Goal: Download file/media

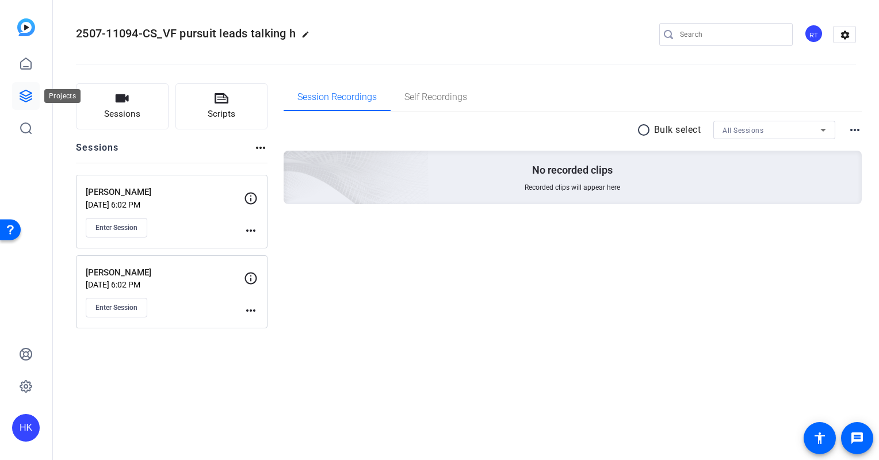
click at [35, 96] on link at bounding box center [26, 96] width 28 height 28
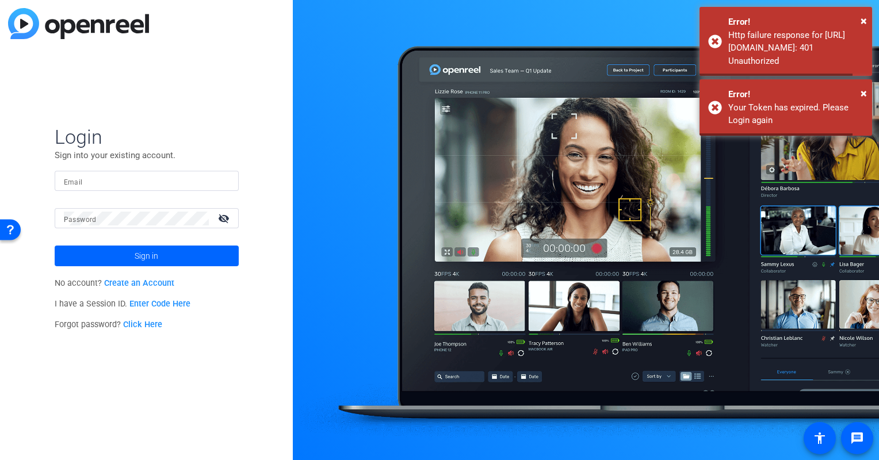
type input "[EMAIL_ADDRESS][DOMAIN_NAME]"
click at [136, 259] on span "Sign in" at bounding box center [147, 256] width 24 height 29
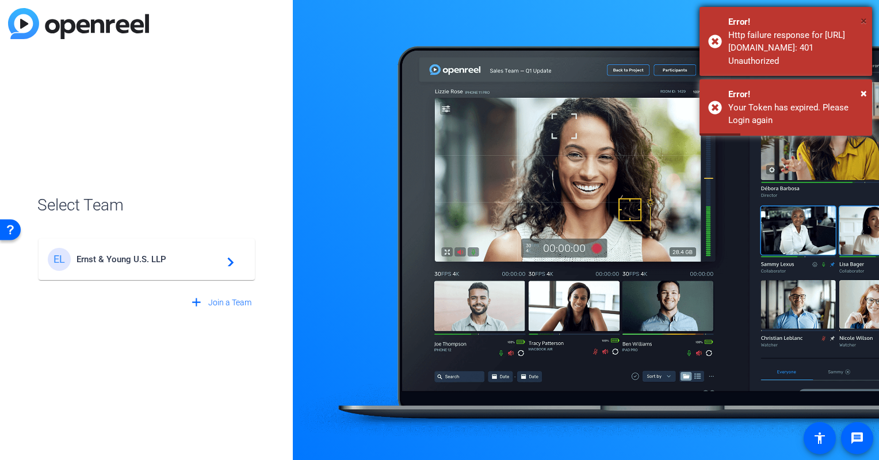
click at [864, 21] on span "×" at bounding box center [864, 21] width 6 height 14
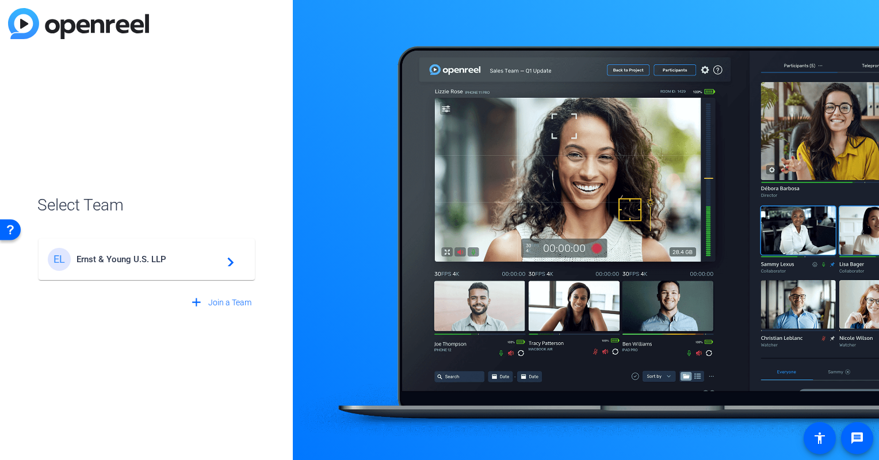
click at [127, 266] on div "EL Ernst & Young U.S. LLP navigate_next" at bounding box center [147, 259] width 198 height 23
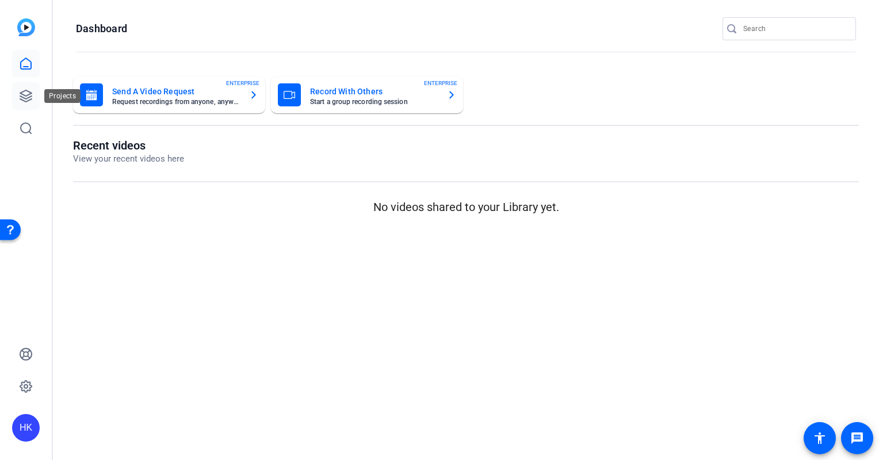
click at [22, 97] on icon at bounding box center [26, 96] width 12 height 12
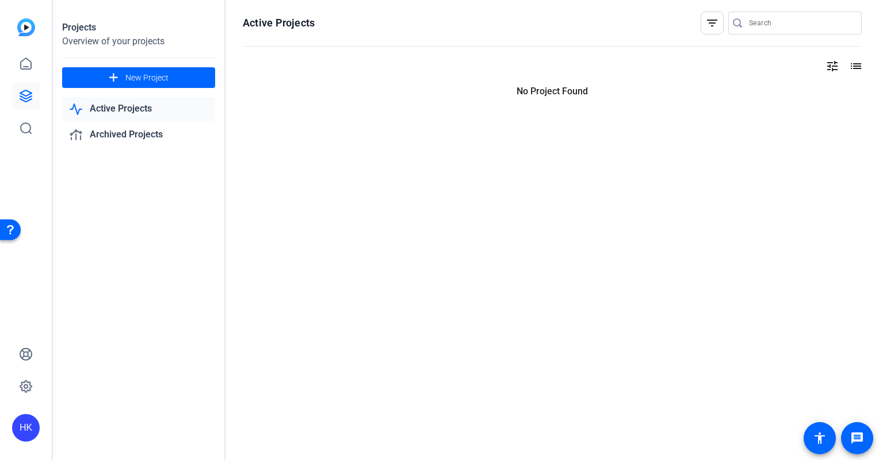
click at [22, 97] on icon at bounding box center [26, 96] width 12 height 12
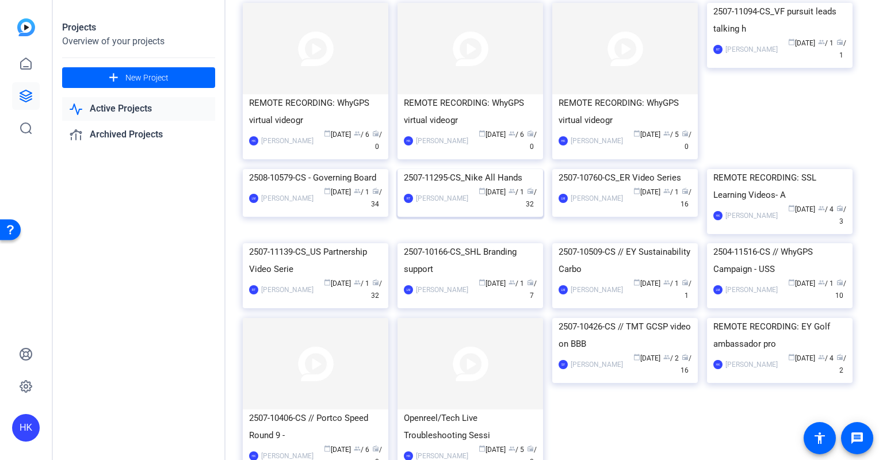
scroll to position [85, 0]
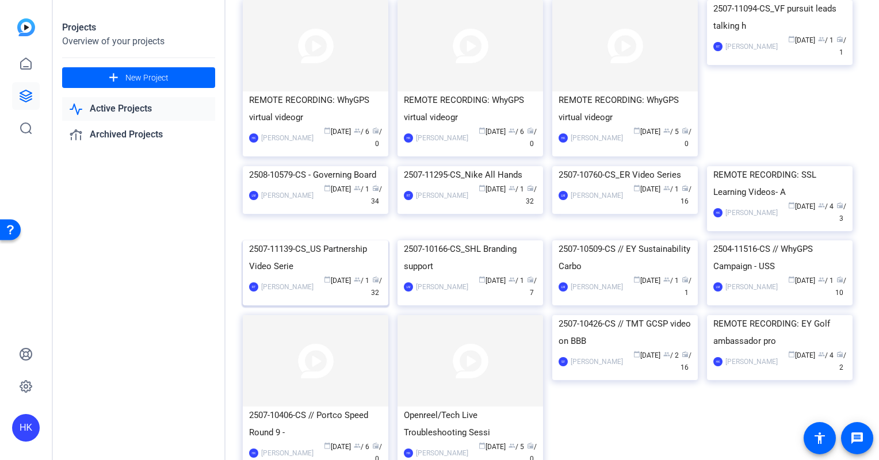
click at [332, 241] on img at bounding box center [316, 241] width 146 height 0
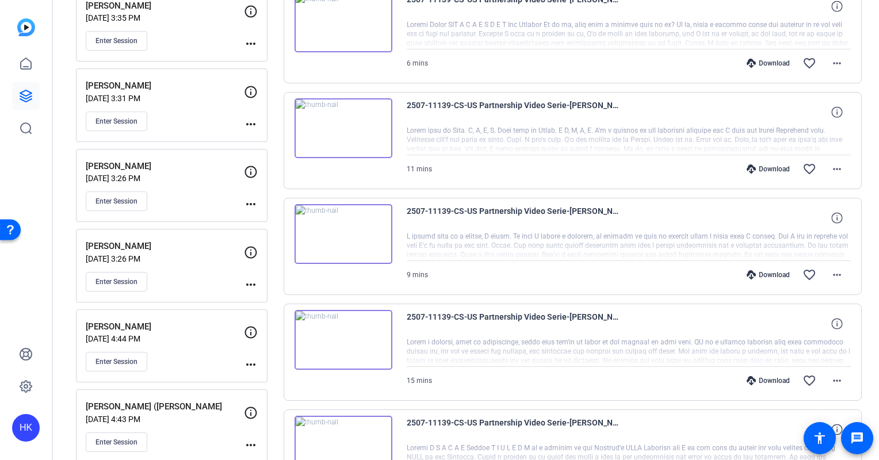
scroll to position [576, 0]
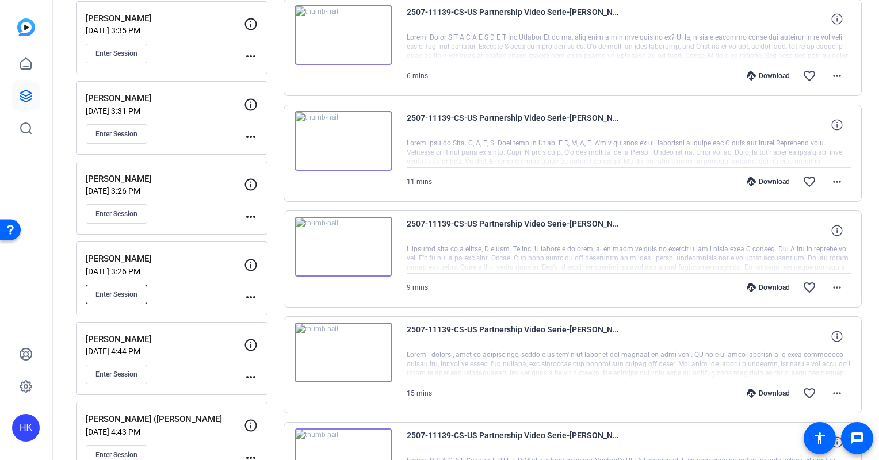
click at [116, 290] on span "Enter Session" at bounding box center [117, 294] width 42 height 9
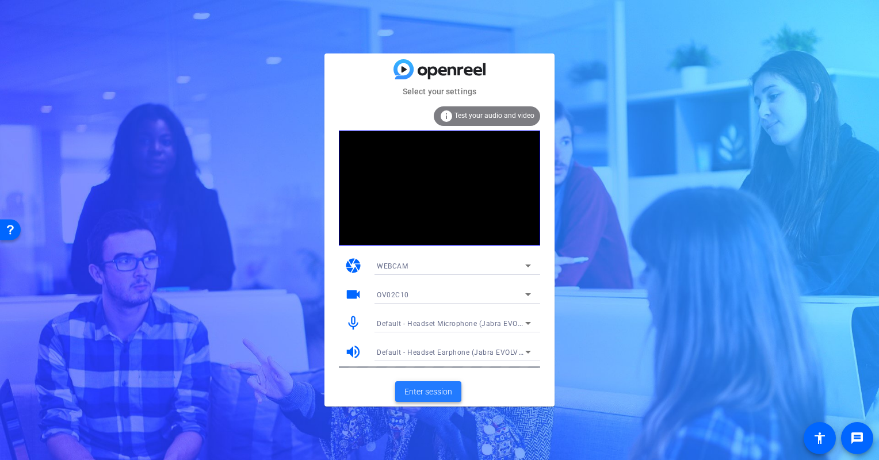
click at [421, 395] on span "Enter session" at bounding box center [429, 392] width 48 height 12
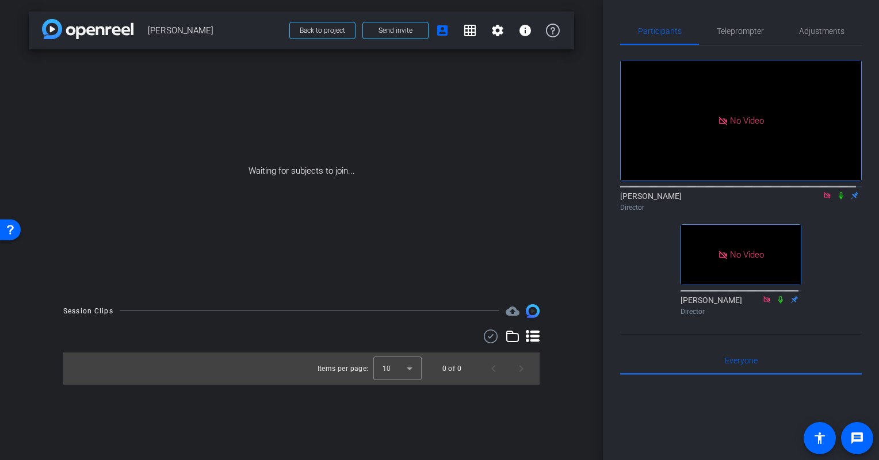
click at [837, 200] on icon at bounding box center [841, 196] width 9 height 8
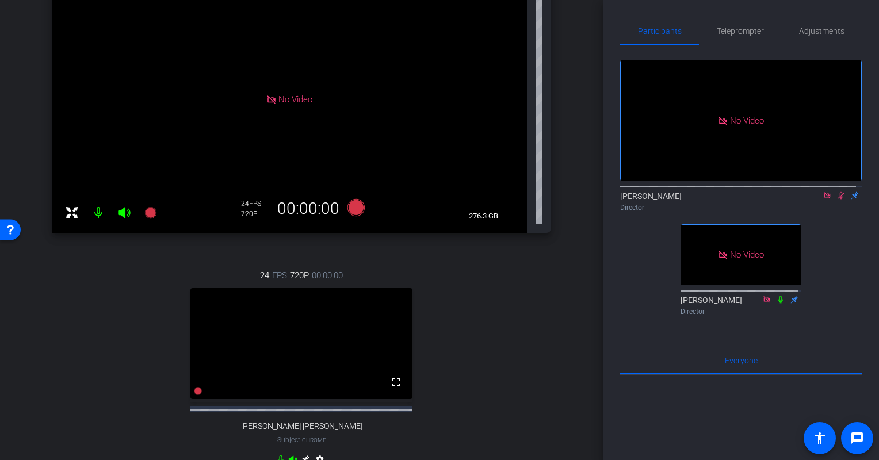
scroll to position [204, 0]
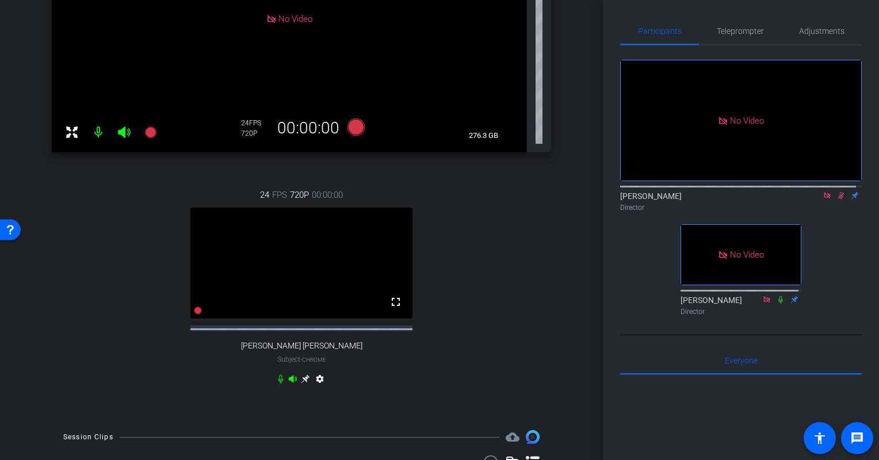
click at [836, 191] on div at bounding box center [741, 185] width 242 height 9
click at [837, 200] on icon at bounding box center [841, 196] width 9 height 8
click at [304, 384] on icon at bounding box center [305, 379] width 9 height 9
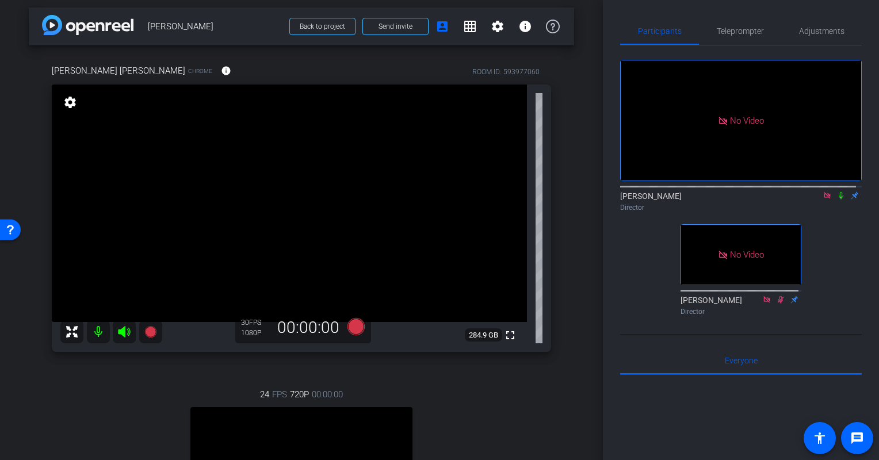
scroll to position [0, 0]
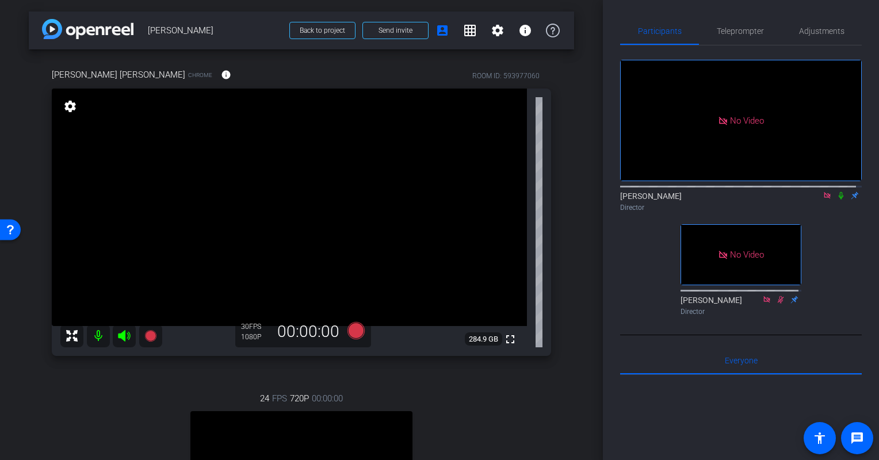
click at [566, 258] on div "Rohan Easton Edwards Chrome info ROOM ID: 593977060 fullscreen settings 284.9 G…" at bounding box center [302, 335] width 546 height 573
click at [837, 200] on icon at bounding box center [841, 196] width 9 height 8
click at [836, 201] on mat-icon at bounding box center [842, 196] width 14 height 10
click at [151, 337] on icon at bounding box center [150, 336] width 12 height 12
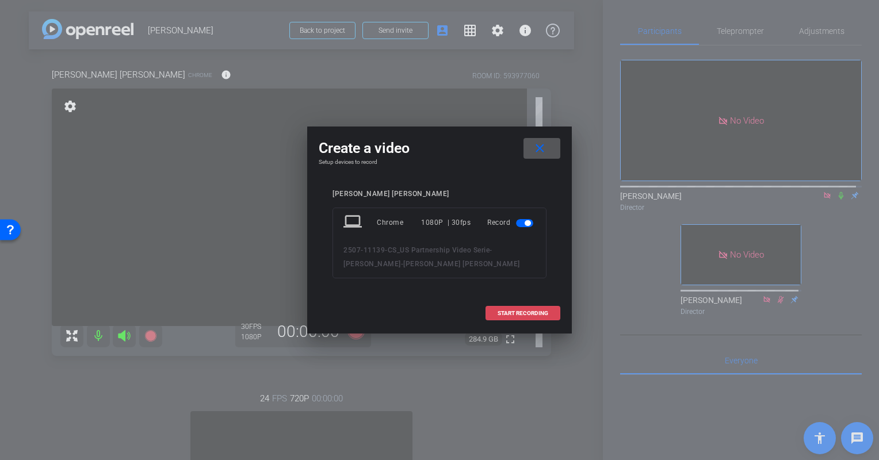
click at [530, 306] on span at bounding box center [523, 314] width 74 height 28
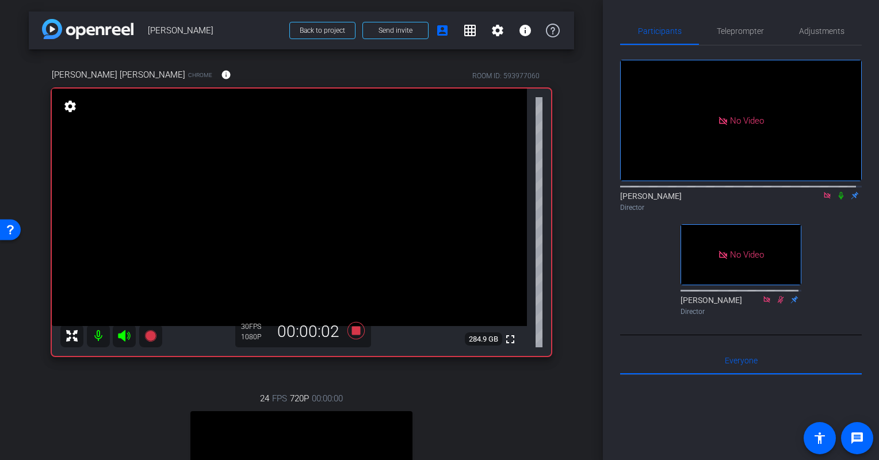
click at [839, 200] on icon at bounding box center [841, 195] width 5 height 7
click at [837, 200] on icon at bounding box center [841, 196] width 9 height 8
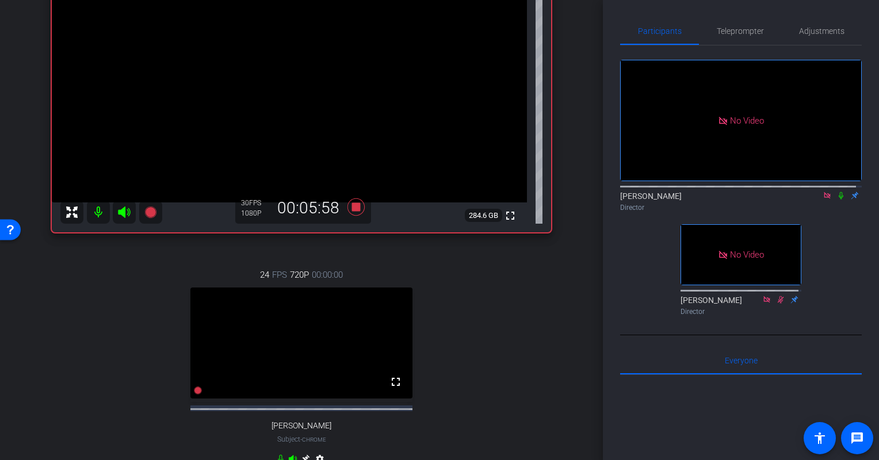
scroll to position [124, 0]
click at [350, 197] on icon at bounding box center [356, 206] width 28 height 21
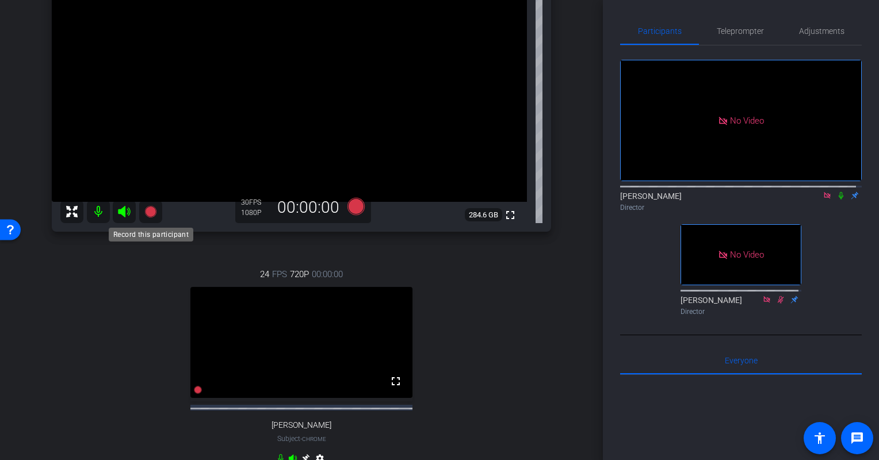
click at [150, 214] on icon at bounding box center [150, 212] width 12 height 12
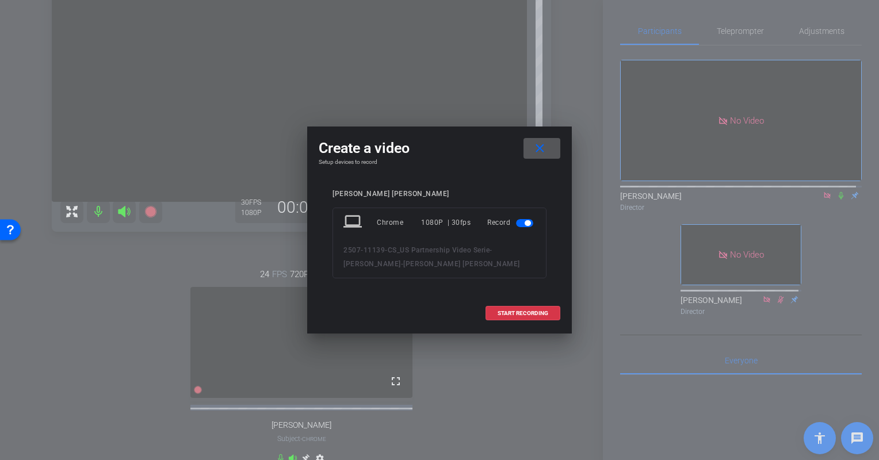
click at [538, 152] on mat-icon "close" at bounding box center [540, 149] width 14 height 14
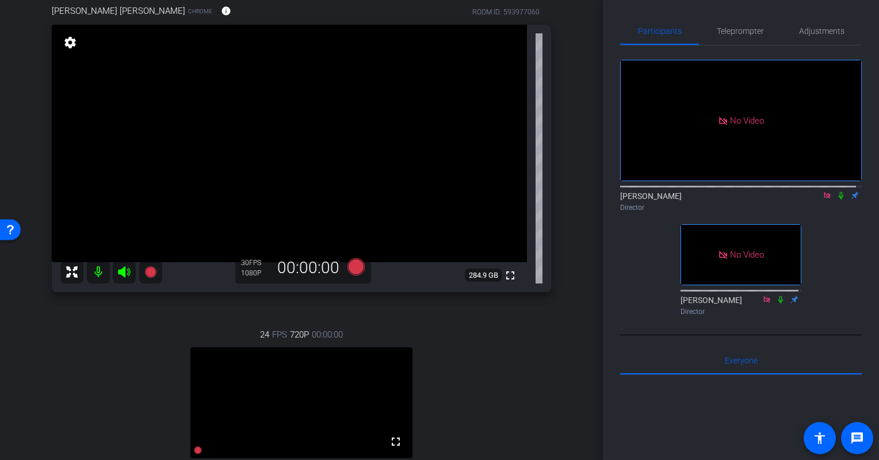
scroll to position [62, 0]
click at [152, 274] on icon at bounding box center [150, 274] width 12 height 12
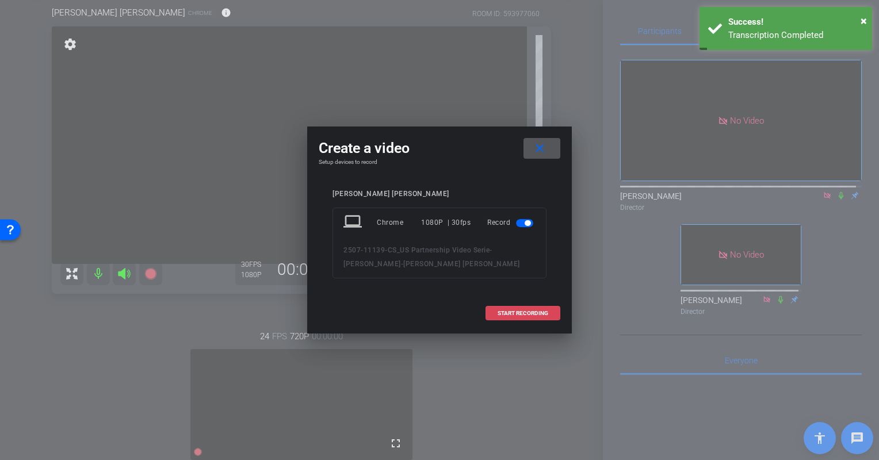
click at [516, 313] on span "START RECORDING" at bounding box center [523, 314] width 51 height 6
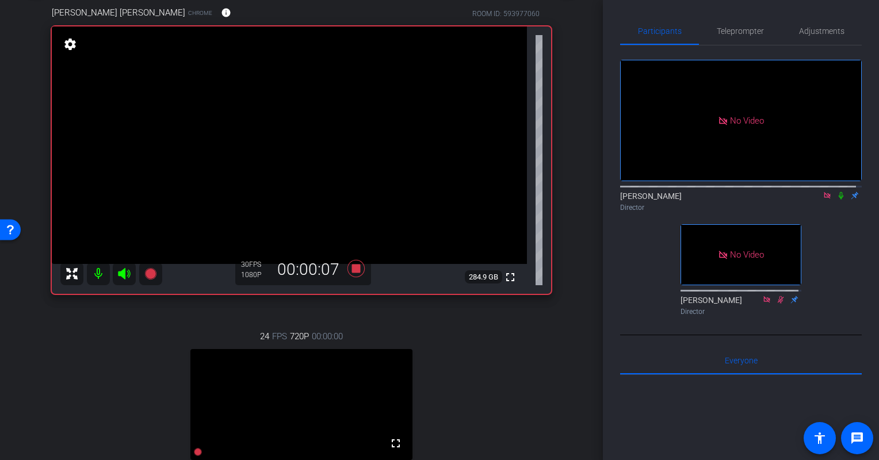
click at [837, 200] on icon at bounding box center [841, 196] width 9 height 8
click at [351, 268] on icon at bounding box center [356, 268] width 17 height 17
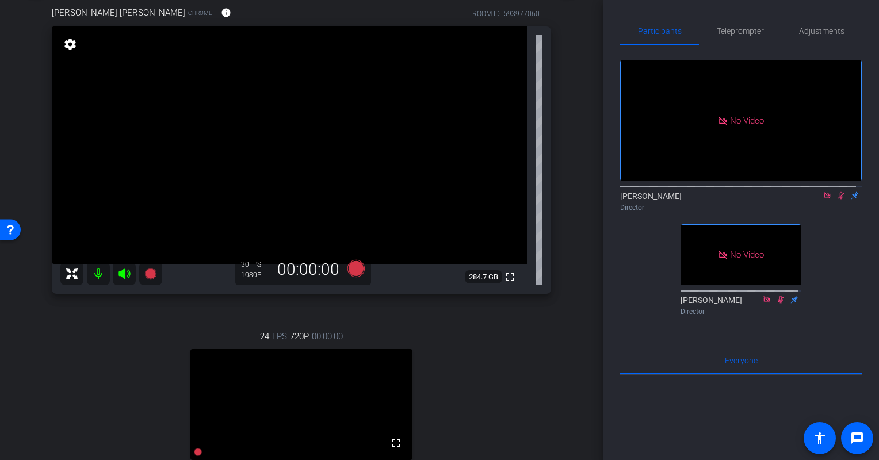
click at [837, 200] on icon at bounding box center [841, 196] width 9 height 8
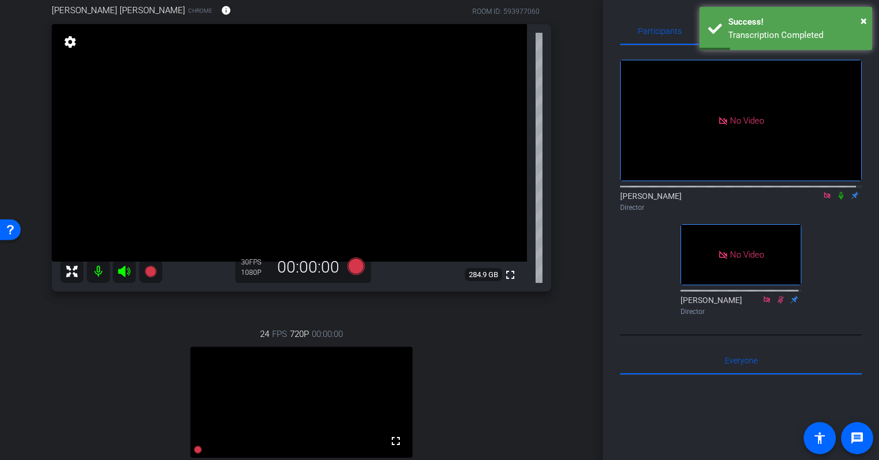
scroll to position [63, 0]
click at [865, 23] on span "×" at bounding box center [864, 21] width 6 height 14
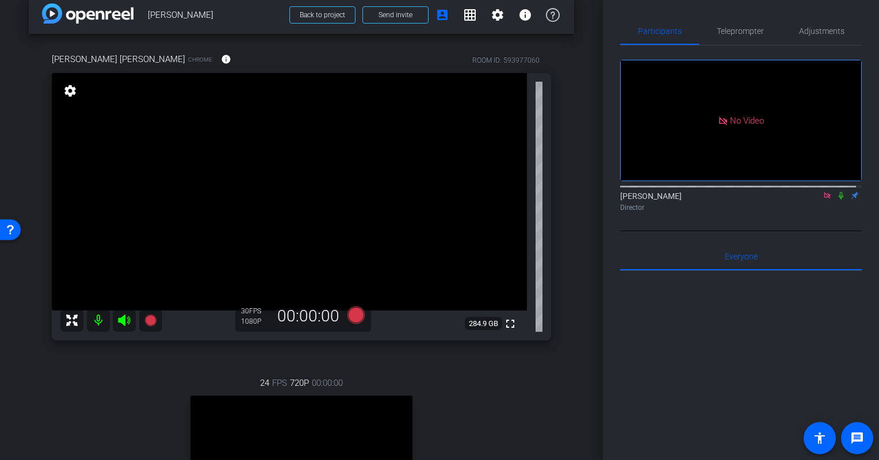
scroll to position [0, 0]
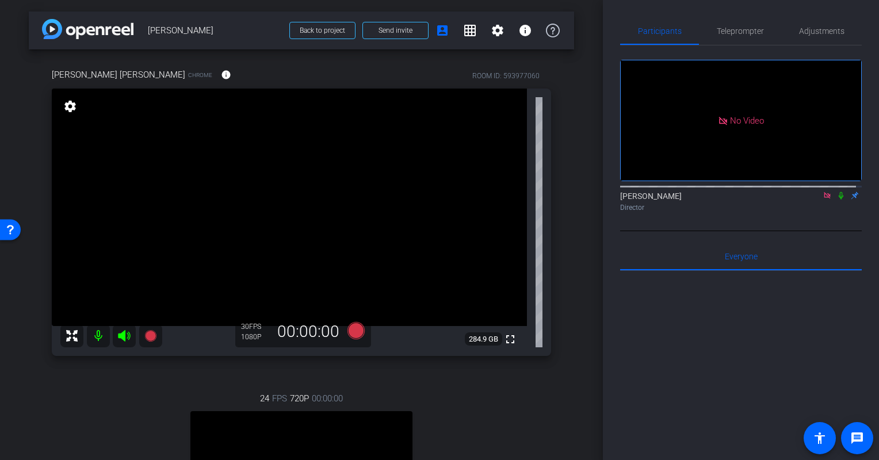
click at [839, 200] on icon at bounding box center [841, 195] width 5 height 7
click at [839, 200] on icon at bounding box center [842, 195] width 6 height 7
click at [150, 332] on icon at bounding box center [150, 336] width 12 height 12
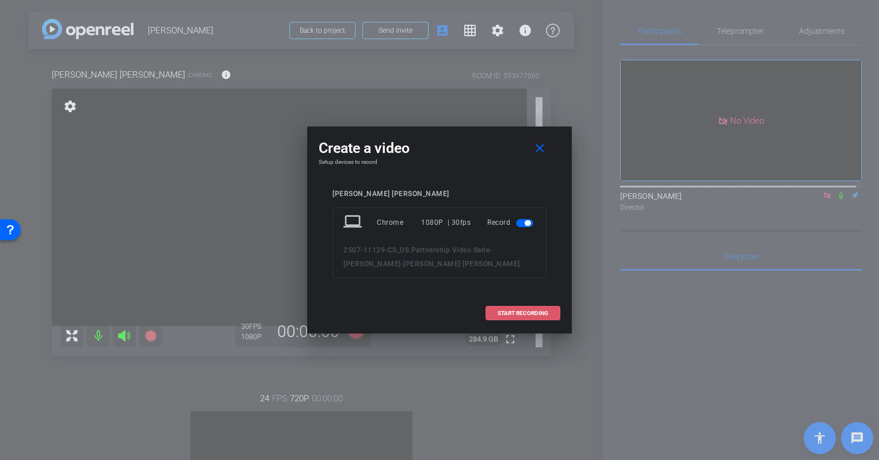
click at [514, 307] on span at bounding box center [523, 314] width 74 height 28
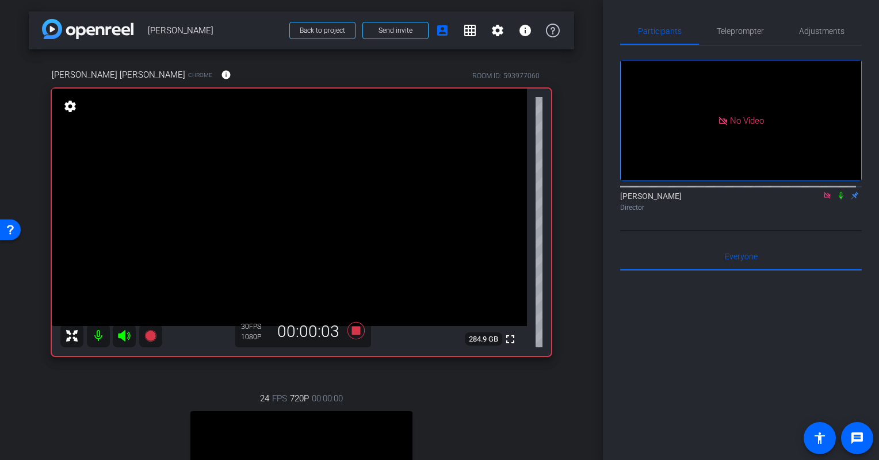
click at [839, 200] on icon at bounding box center [841, 195] width 5 height 7
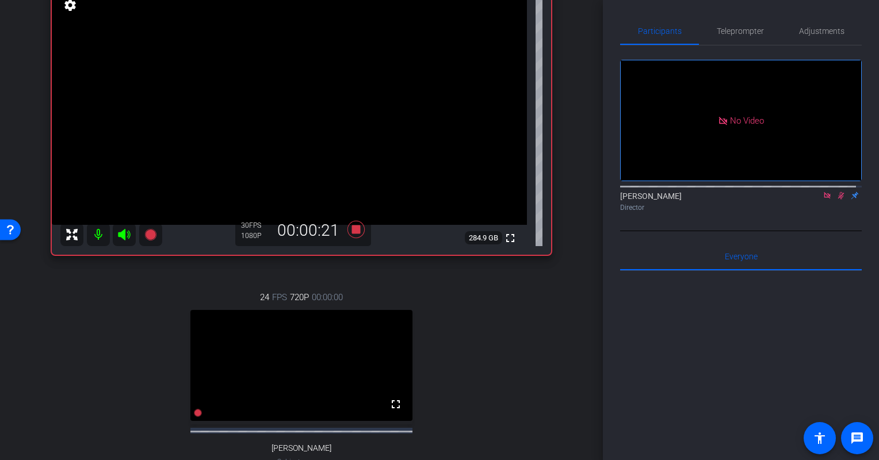
scroll to position [98, 0]
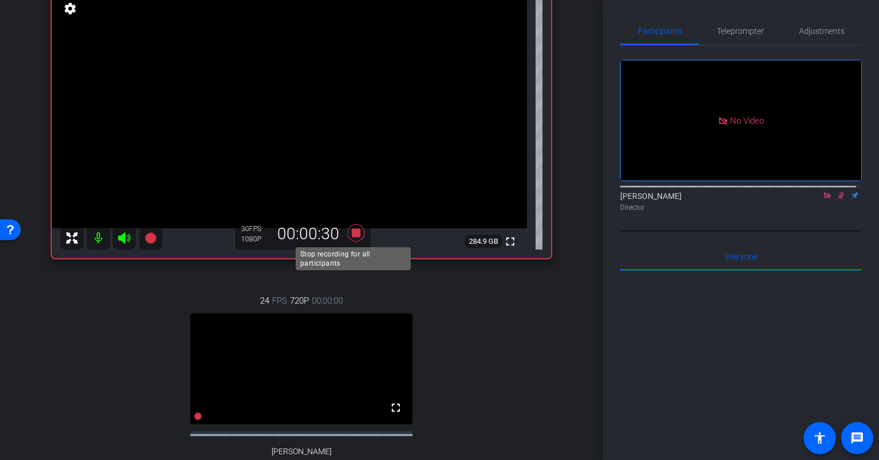
click at [352, 228] on icon at bounding box center [356, 232] width 17 height 17
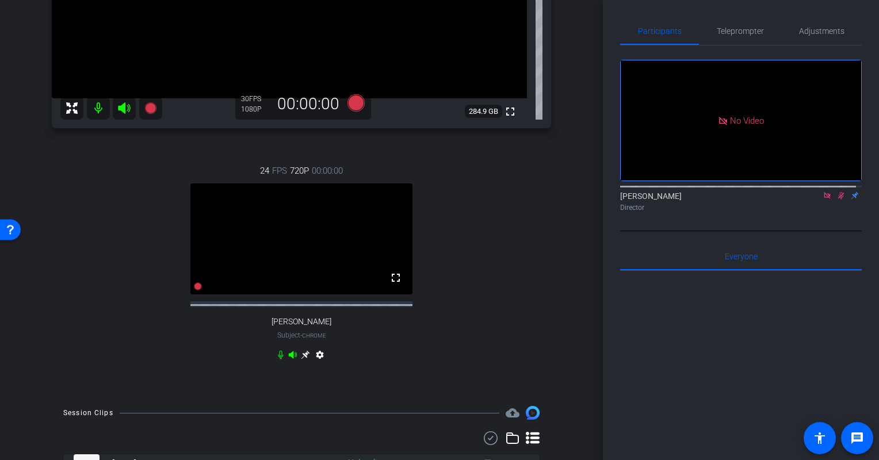
scroll to position [233, 0]
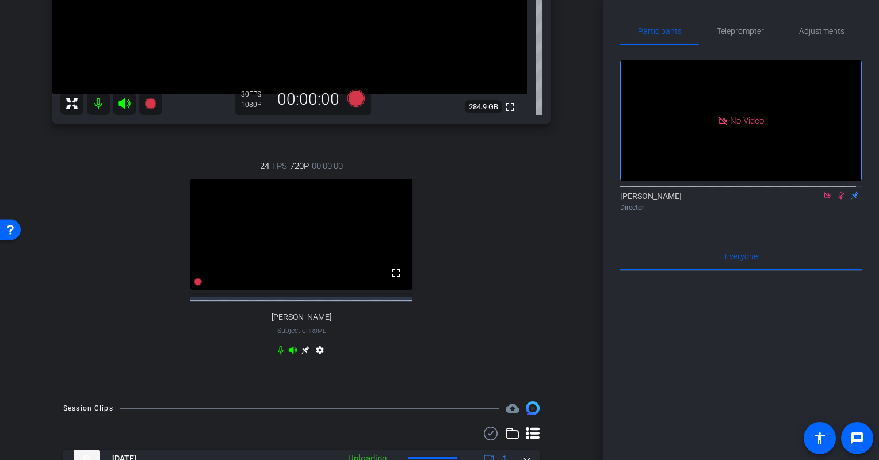
click at [839, 200] on icon at bounding box center [842, 195] width 6 height 7
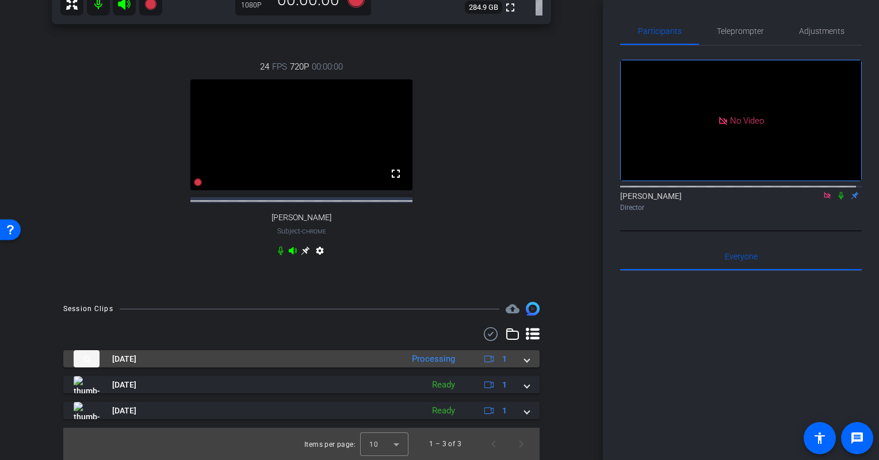
click at [525, 355] on span at bounding box center [527, 359] width 5 height 12
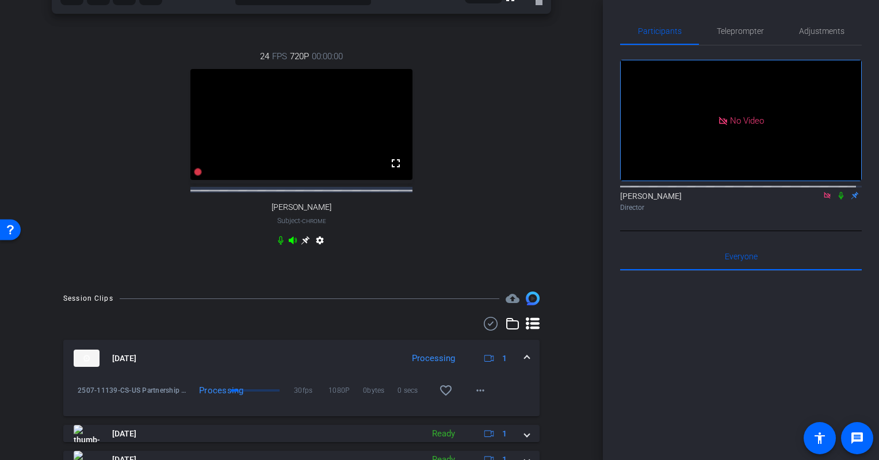
click at [520, 361] on mat-expansion-panel-header "Aug 19, 2025 Processing 1" at bounding box center [301, 358] width 477 height 37
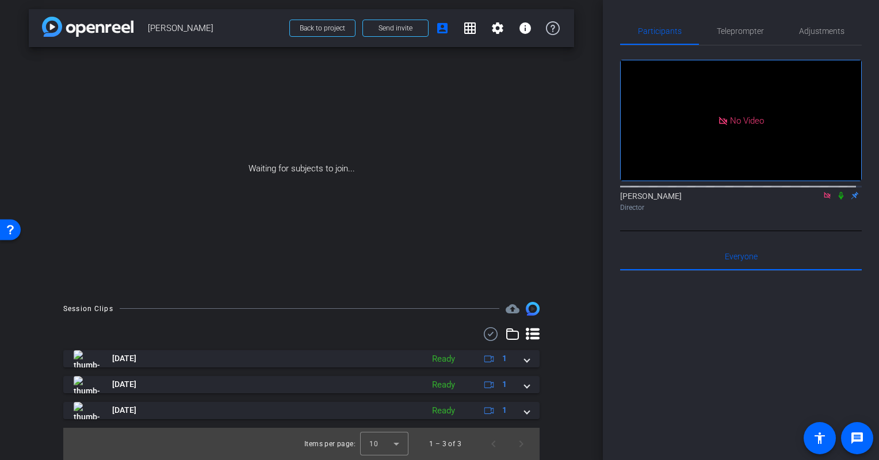
scroll to position [2, 0]
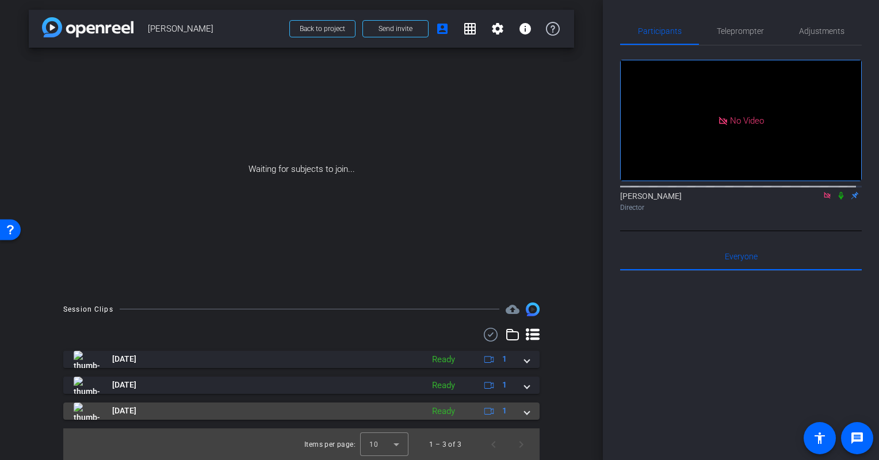
click at [518, 410] on div "Aug 19, 2025 Ready 1" at bounding box center [299, 411] width 451 height 17
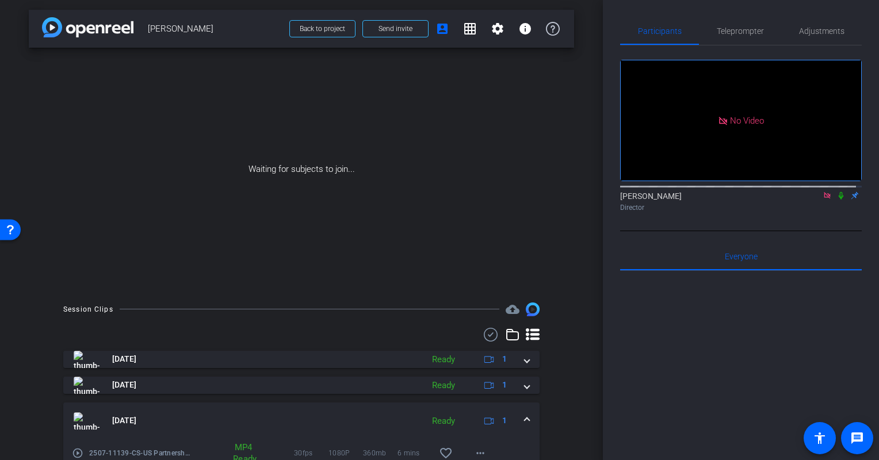
scroll to position [61, 0]
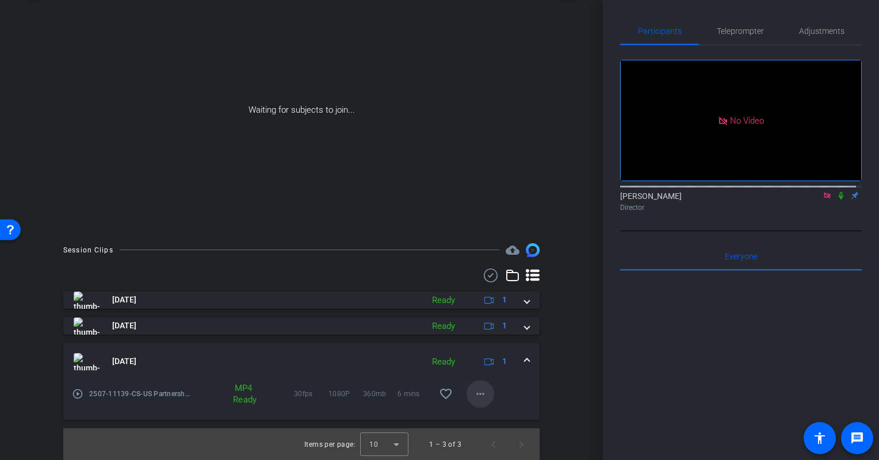
click at [474, 390] on mat-icon "more_horiz" at bounding box center [481, 394] width 14 height 14
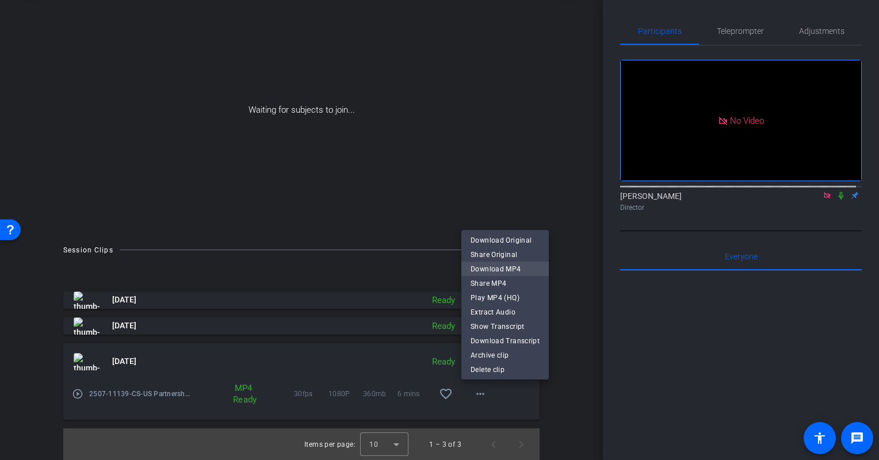
click at [486, 268] on span "Download MP4" at bounding box center [505, 269] width 69 height 14
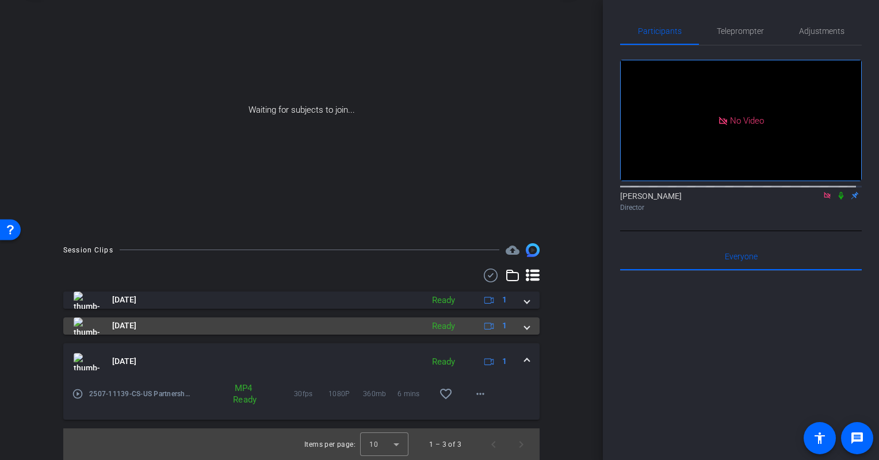
click at [525, 326] on span at bounding box center [527, 326] width 5 height 12
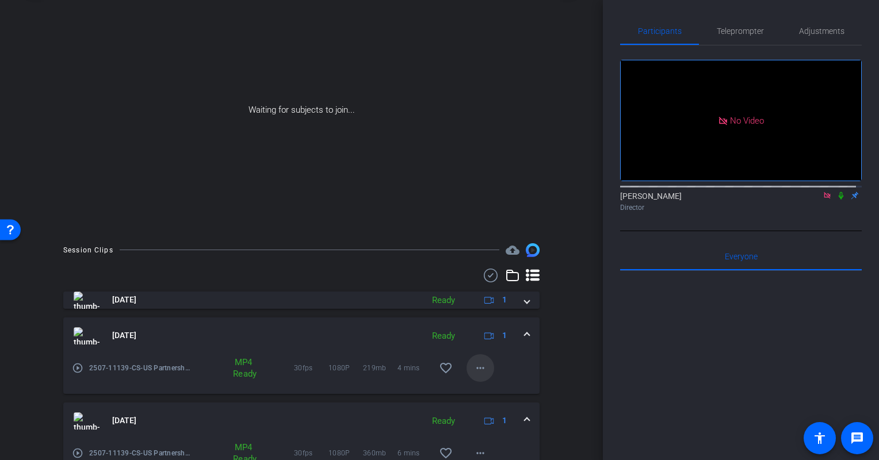
click at [475, 367] on mat-icon "more_horiz" at bounding box center [481, 368] width 14 height 14
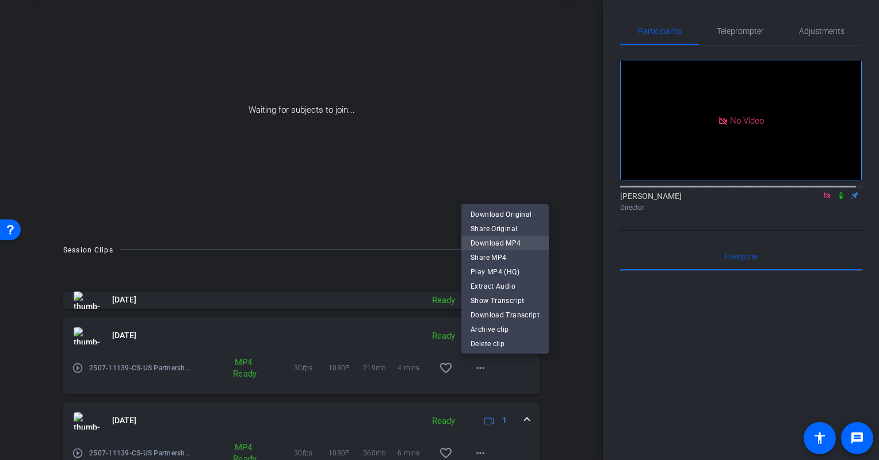
click at [477, 243] on span "Download MP4" at bounding box center [505, 244] width 69 height 14
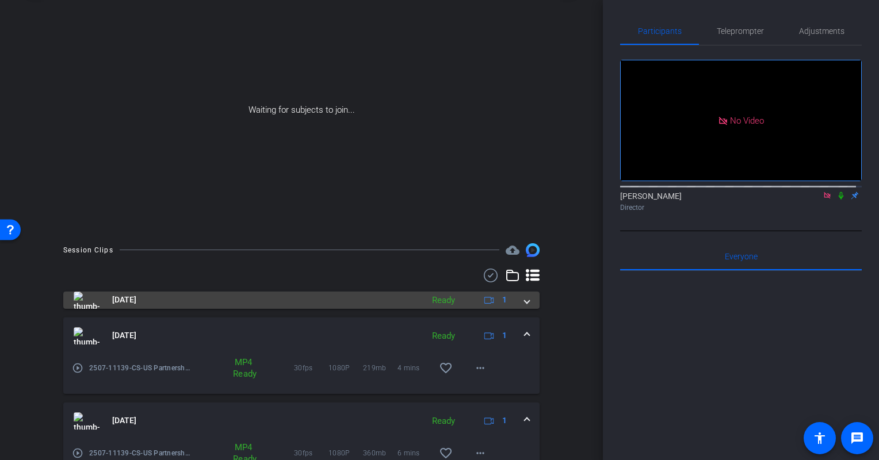
click at [525, 302] on span at bounding box center [527, 300] width 5 height 12
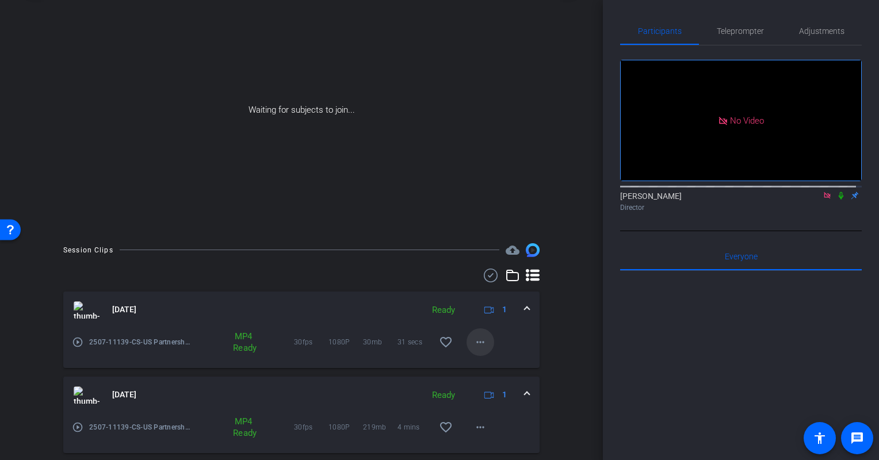
click at [474, 341] on mat-icon "more_horiz" at bounding box center [481, 343] width 14 height 14
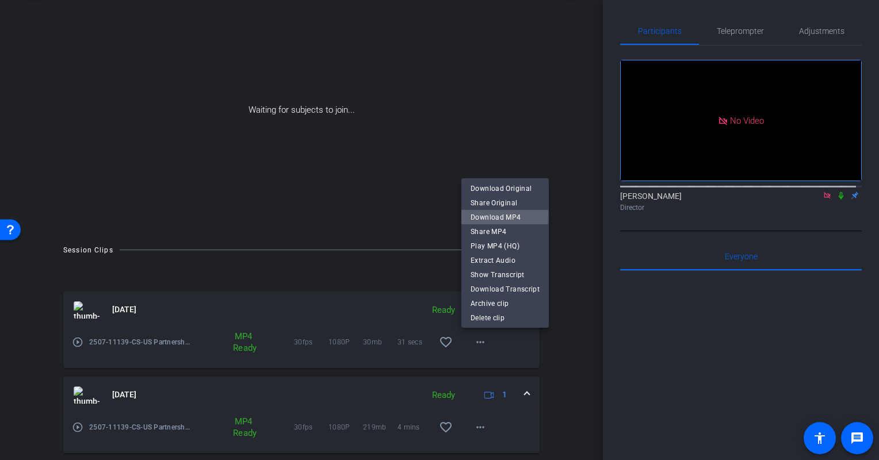
click at [483, 214] on span "Download MP4" at bounding box center [505, 218] width 69 height 14
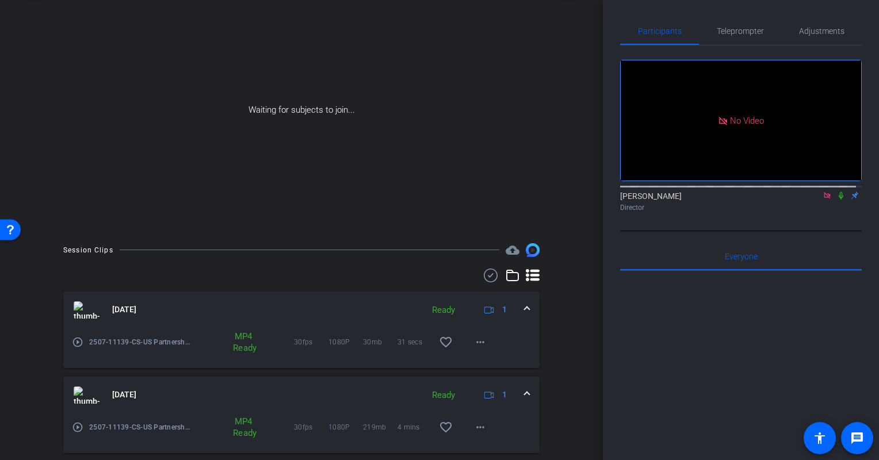
click at [586, 407] on div "arrow_back Rohan Edwards Back to project Send invite account_box grid_on settin…" at bounding box center [301, 230] width 603 height 460
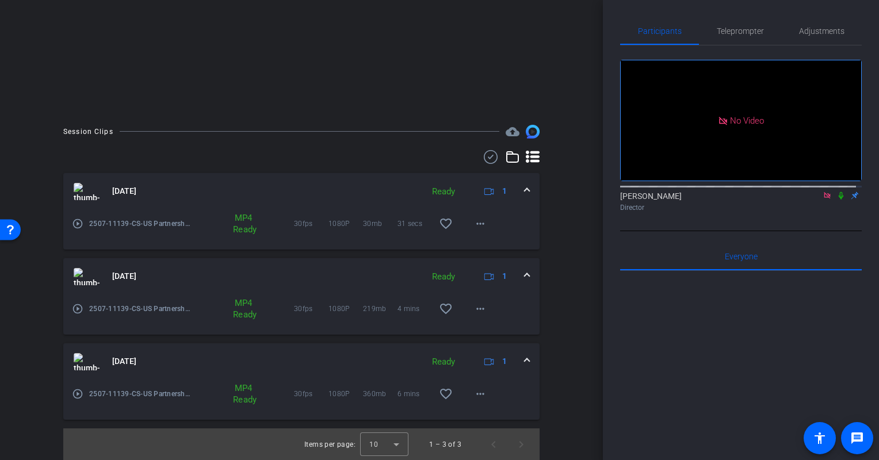
scroll to position [0, 0]
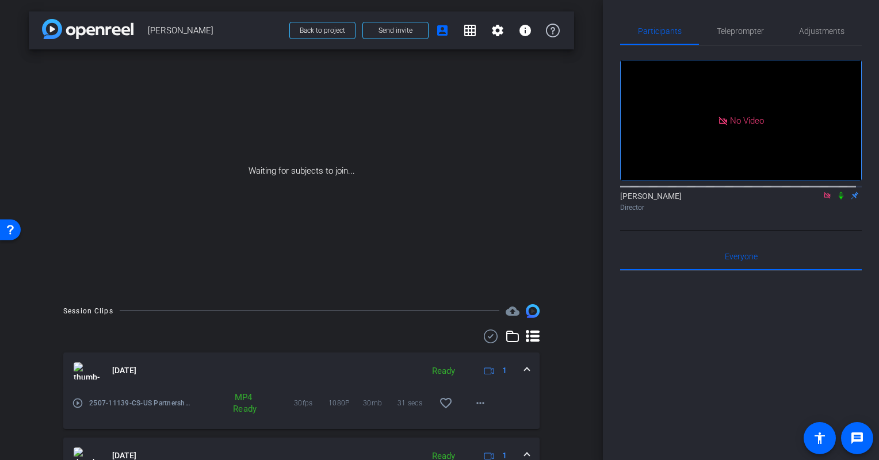
click at [839, 200] on icon at bounding box center [841, 195] width 5 height 7
